Goal: Browse casually: Explore the website without a specific task or goal

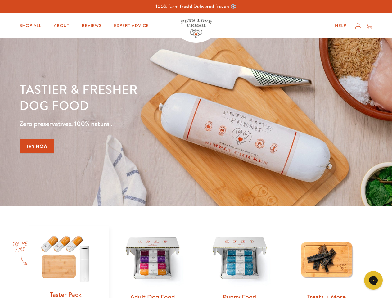
click at [196, 149] on div "Tastier & fresher dog food Zero preservatives. 100% natural. Try Now" at bounding box center [137, 122] width 235 height 82
click at [373, 280] on icon "Gorgias live chat" at bounding box center [373, 280] width 6 height 6
